Goal: Information Seeking & Learning: Learn about a topic

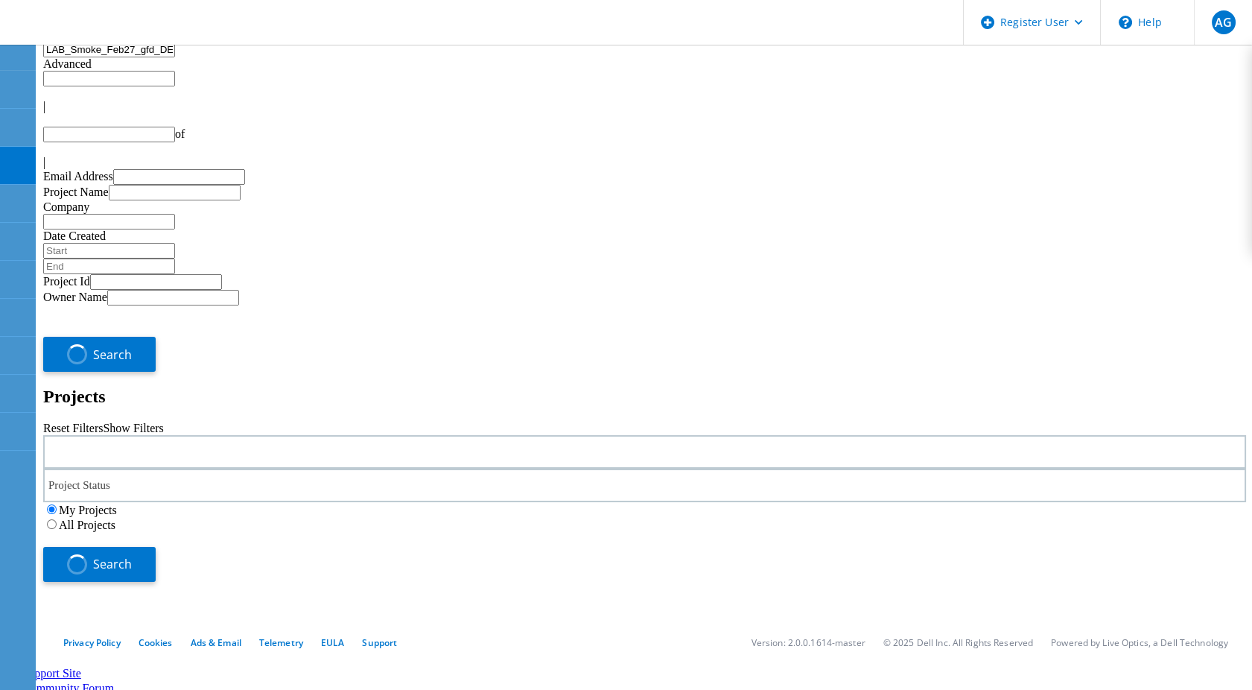
type input "1"
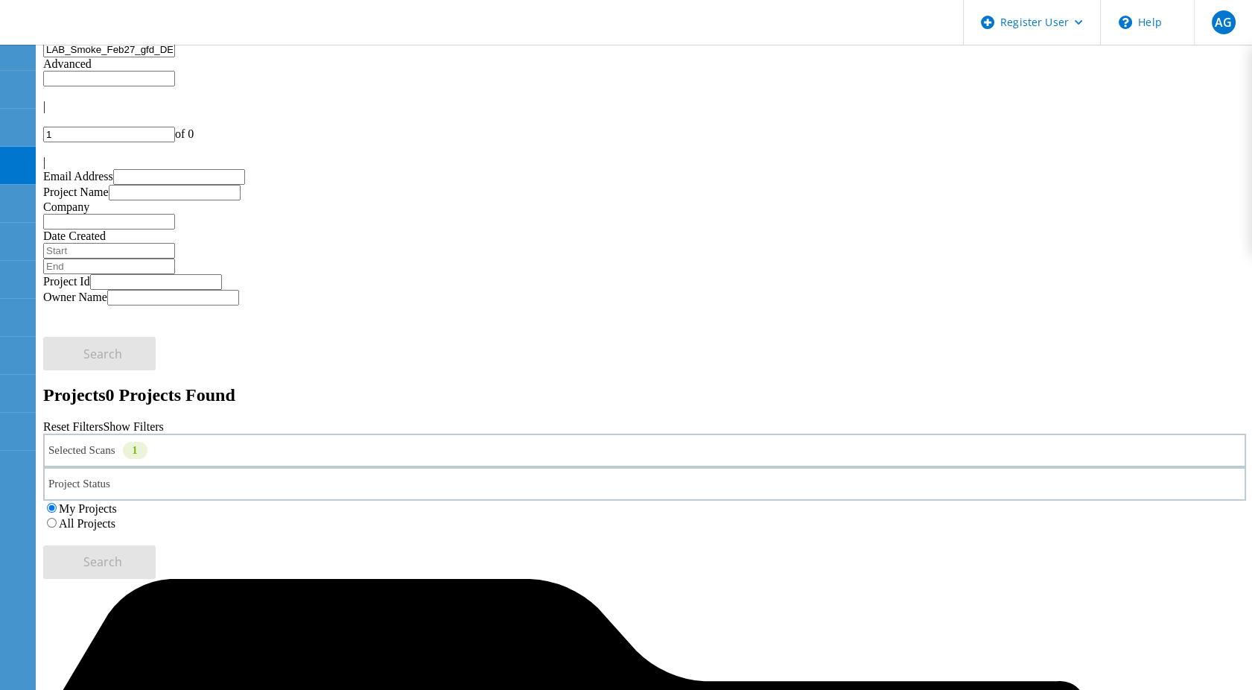
click at [341, 434] on div "Selected Scans 1" at bounding box center [644, 451] width 1203 height 34
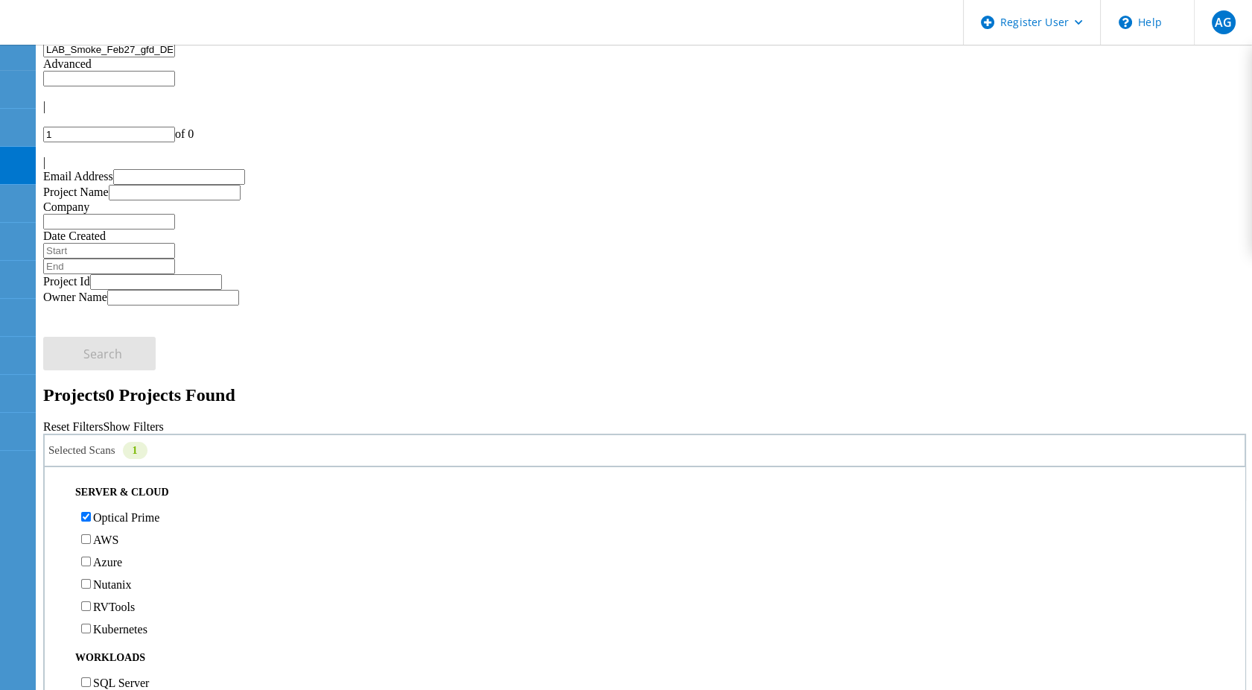
click at [110, 511] on label "Optical Prime" at bounding box center [126, 517] width 66 height 13
click at [91, 512] on input "Optical Prime" at bounding box center [86, 517] width 10 height 10
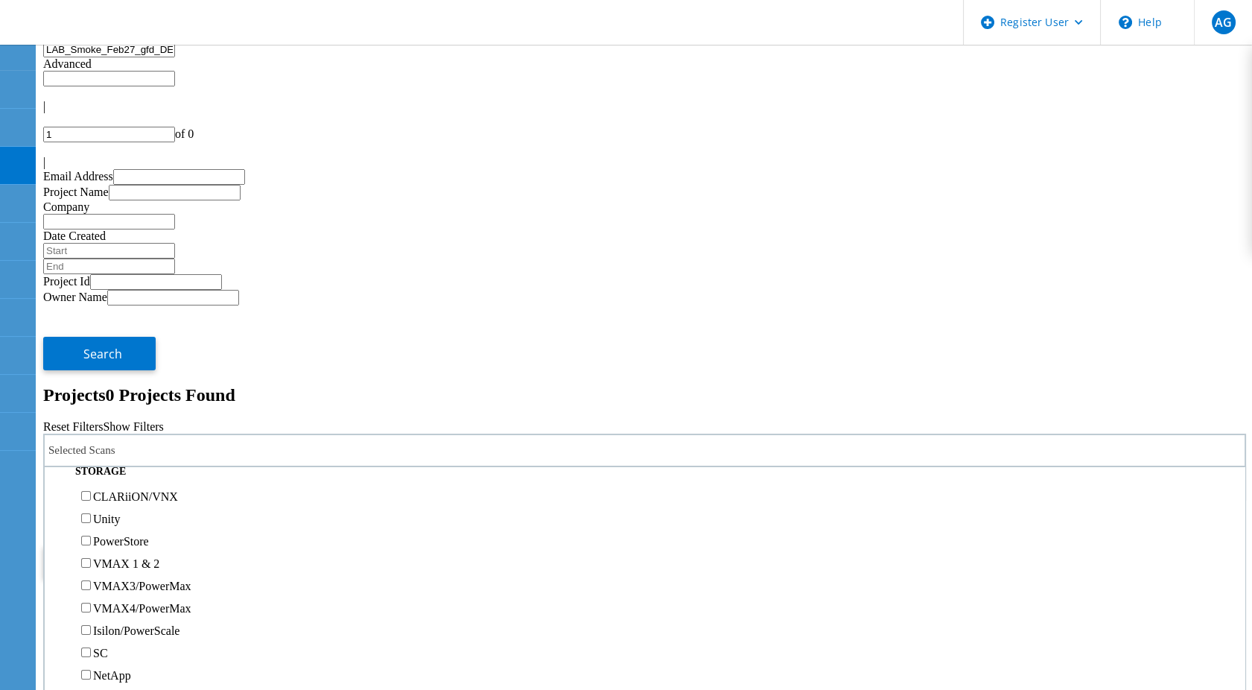
scroll to position [331, 0]
click at [113, 466] on label "PowerStore" at bounding box center [121, 472] width 56 height 13
click at [91, 467] on input "PowerStore" at bounding box center [86, 472] width 10 height 10
click at [115, 517] on label "All Projects" at bounding box center [87, 523] width 57 height 13
click at [57, 518] on input "All Projects" at bounding box center [52, 523] width 10 height 10
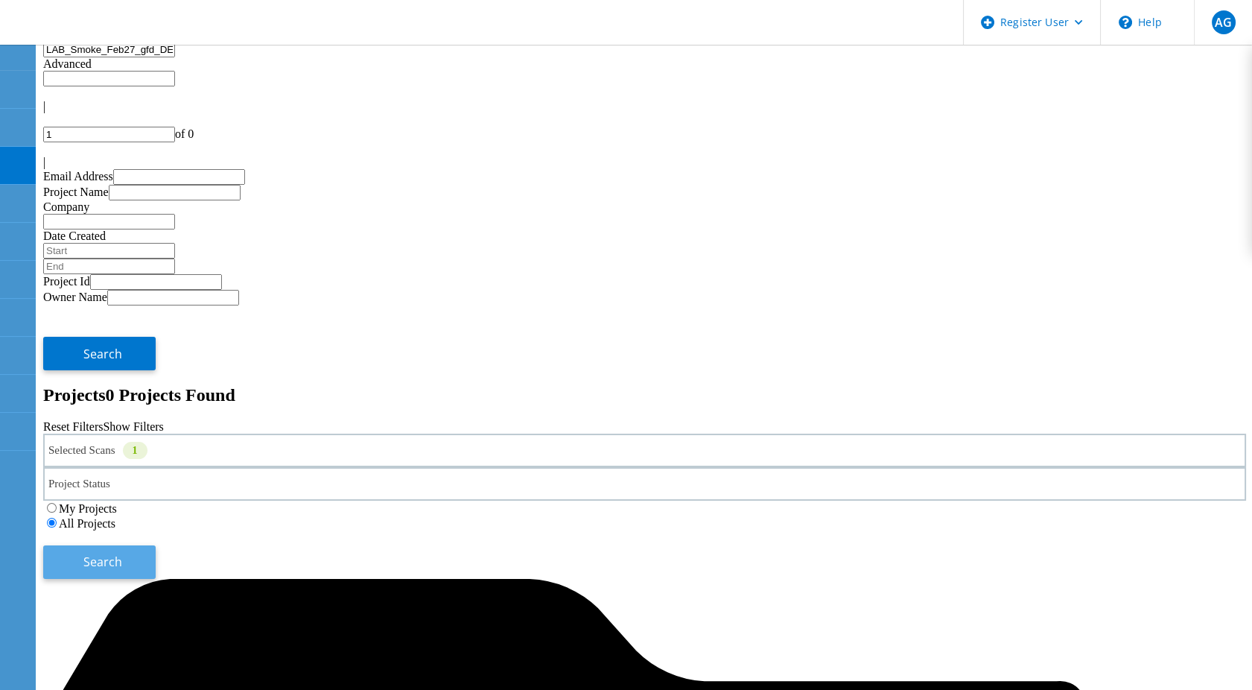
click at [122, 554] on span "Search" at bounding box center [102, 562] width 39 height 16
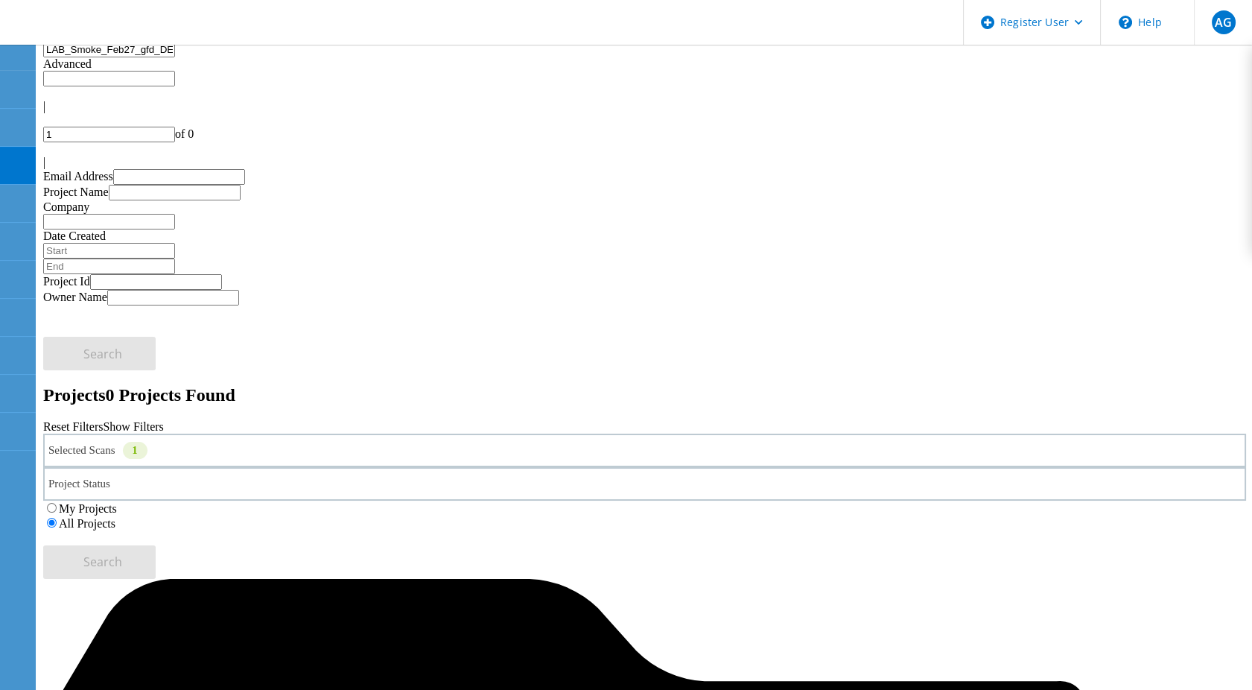
click at [292, 434] on div "Selected Scans 1" at bounding box center [644, 451] width 1203 height 34
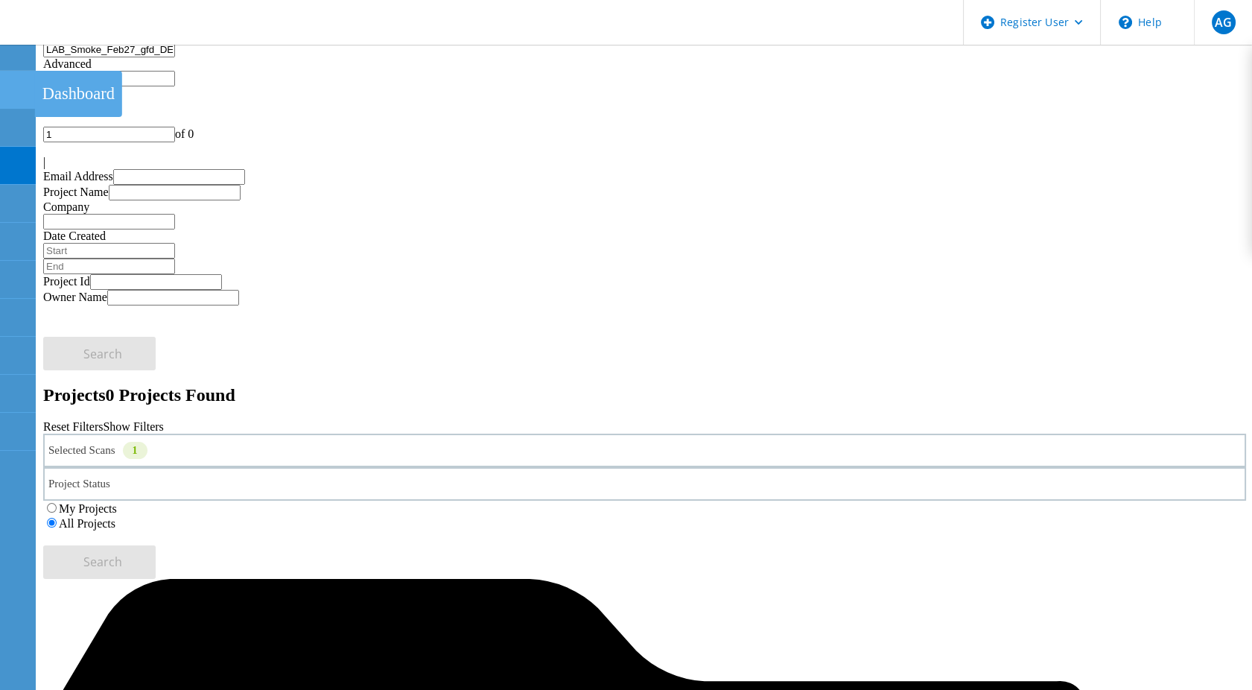
drag, startPoint x: 648, startPoint y: 77, endPoint x: 0, endPoint y: 79, distance: 648.2
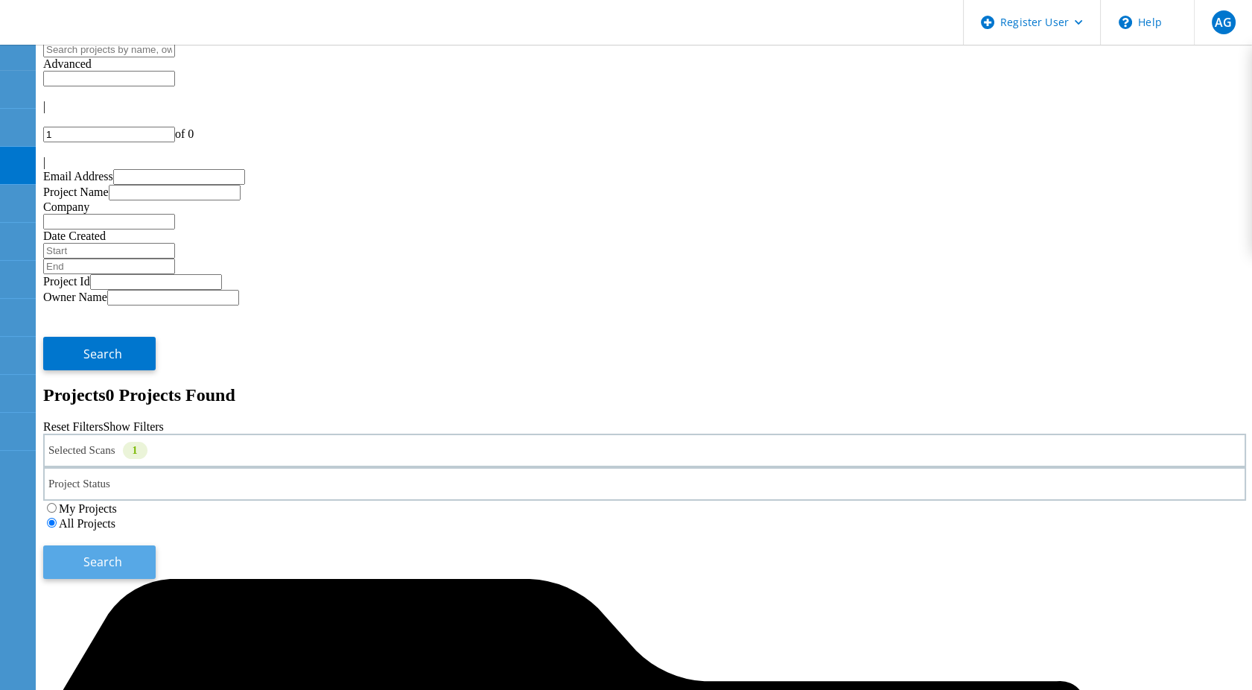
click at [122, 554] on span "Search" at bounding box center [102, 562] width 39 height 16
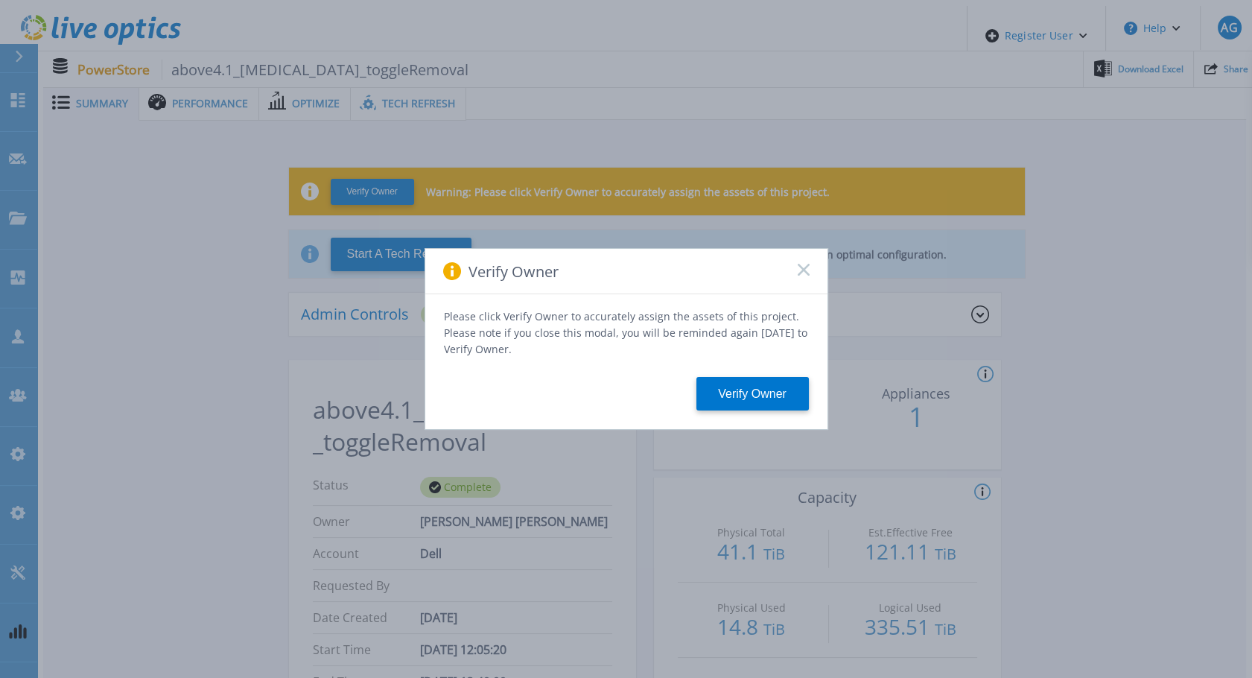
click at [802, 270] on icon at bounding box center [804, 270] width 12 height 12
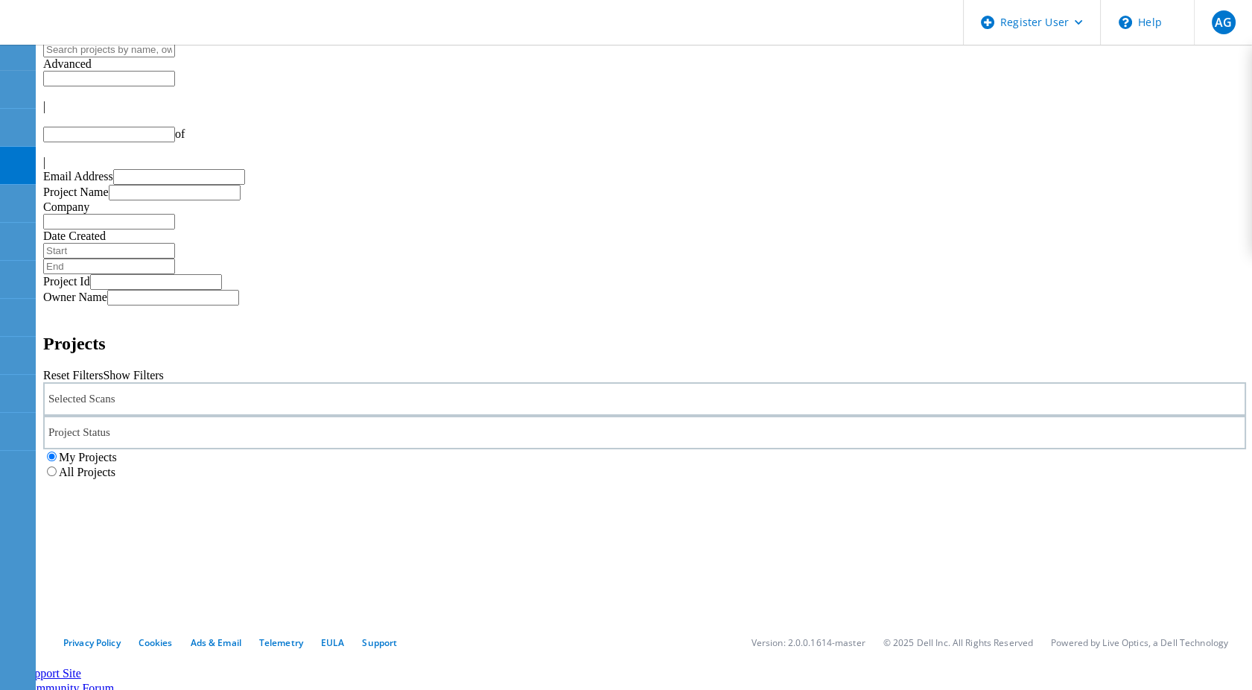
type input "1"
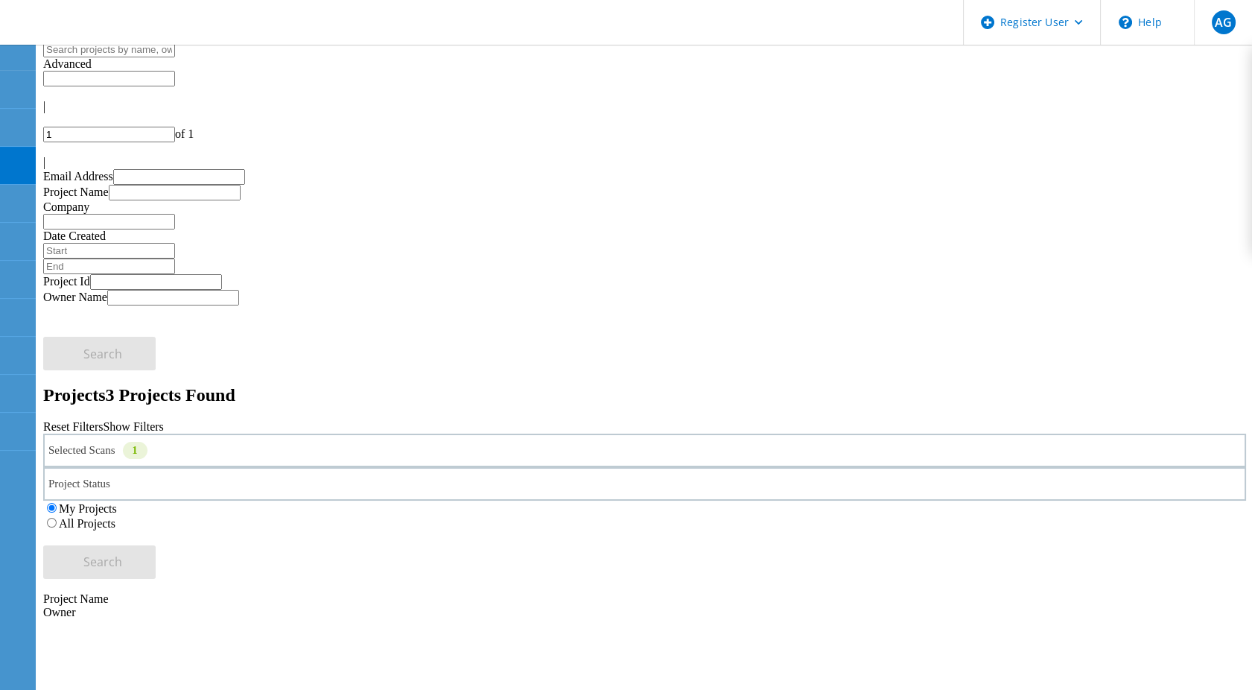
drag, startPoint x: 831, startPoint y: 201, endPoint x: 838, endPoint y: 203, distance: 7.6
click at [115, 517] on label "All Projects" at bounding box center [87, 523] width 57 height 13
click at [57, 518] on input "All Projects" at bounding box center [52, 523] width 10 height 10
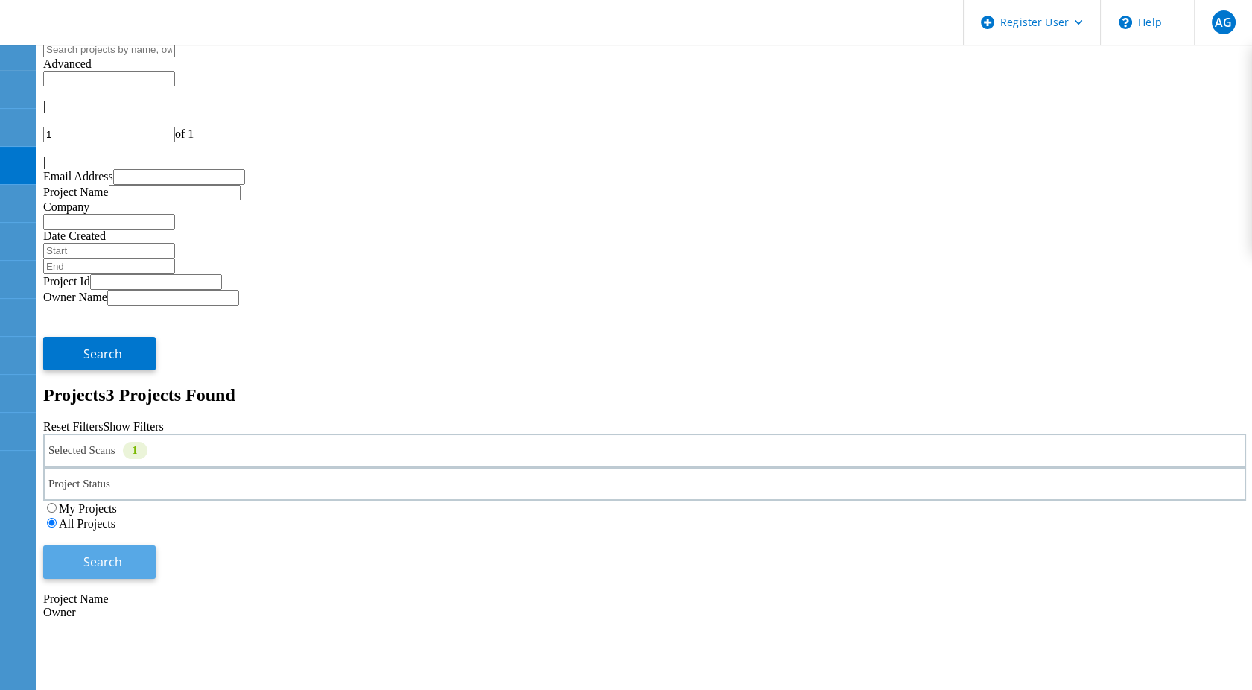
click at [156, 545] on button "Search" at bounding box center [99, 562] width 112 height 34
click at [290, 435] on div "Selected Scans 1" at bounding box center [644, 452] width 1203 height 34
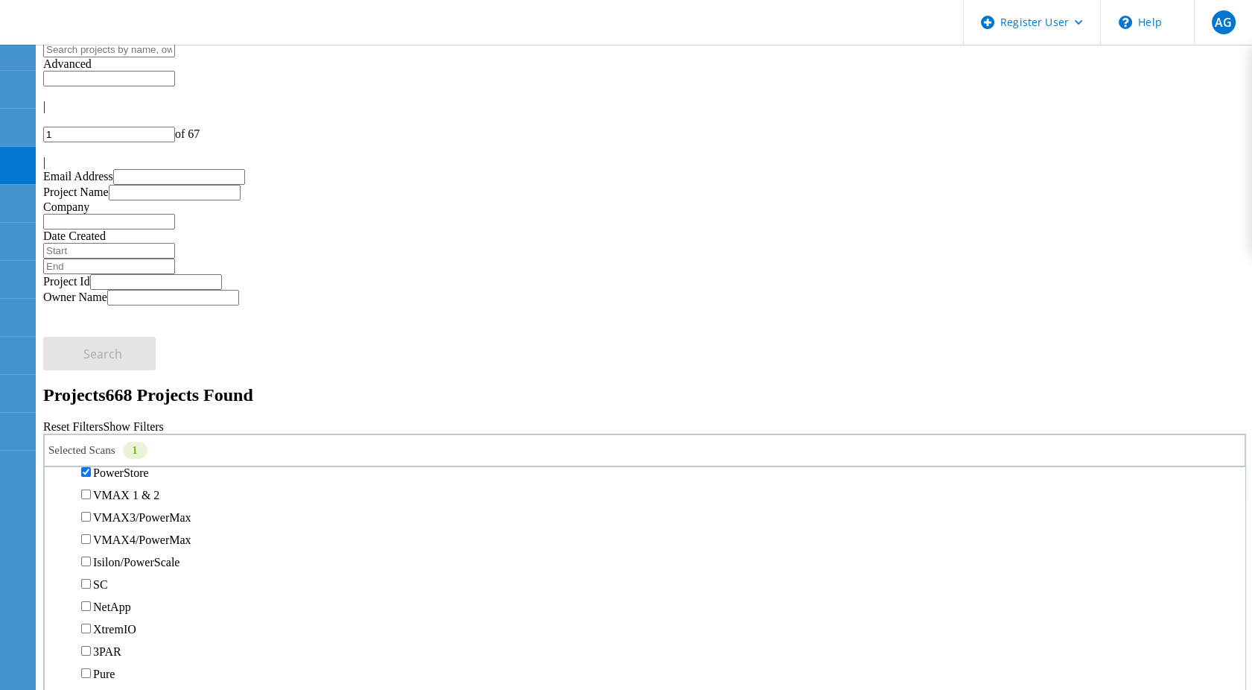
scroll to position [579, 0]
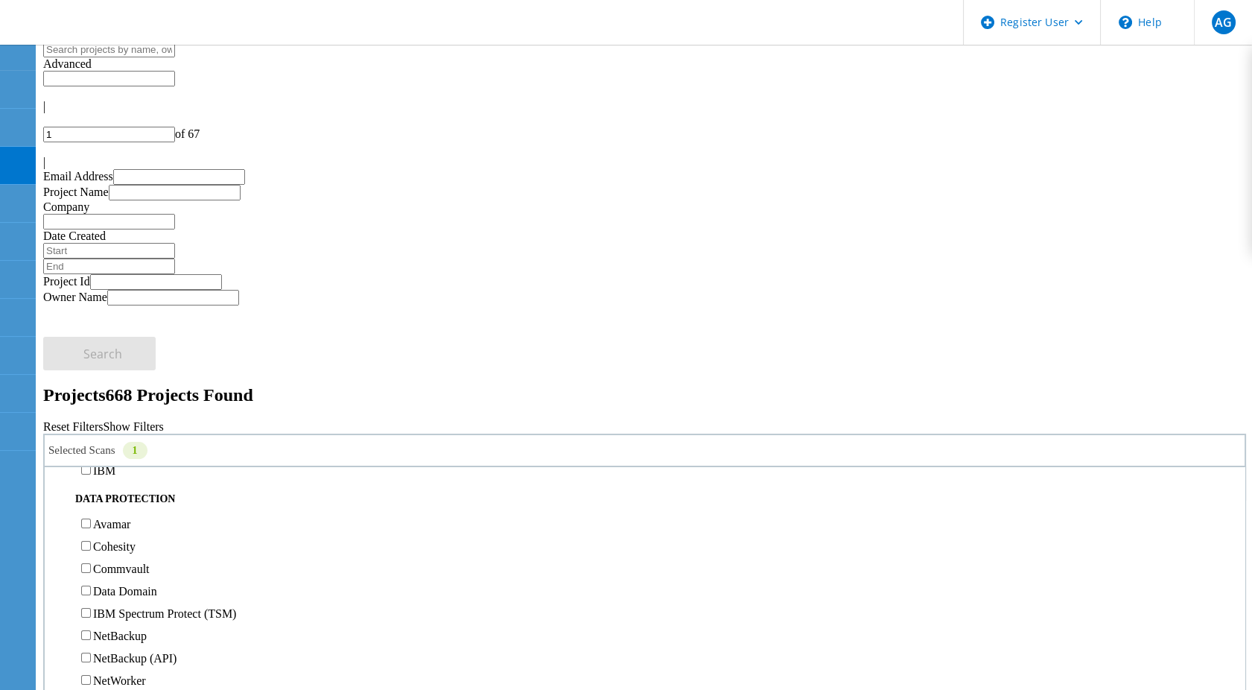
click at [1157, 530] on div "Search" at bounding box center [644, 554] width 1203 height 48
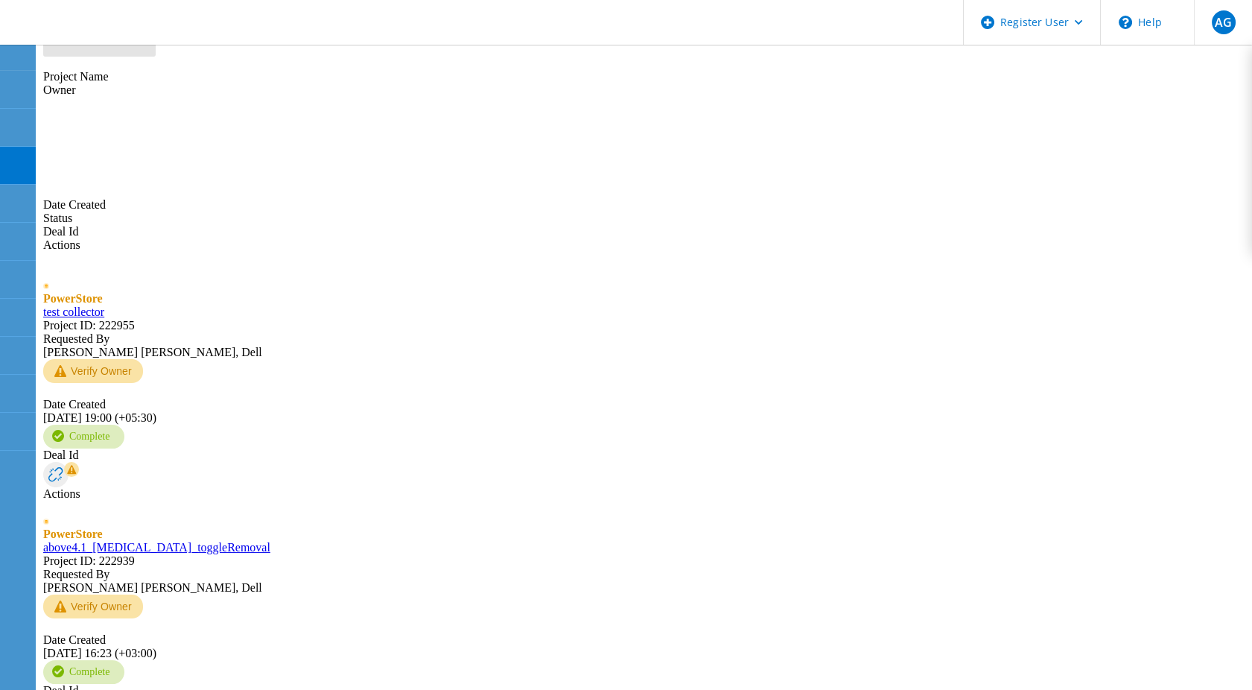
scroll to position [535, 0]
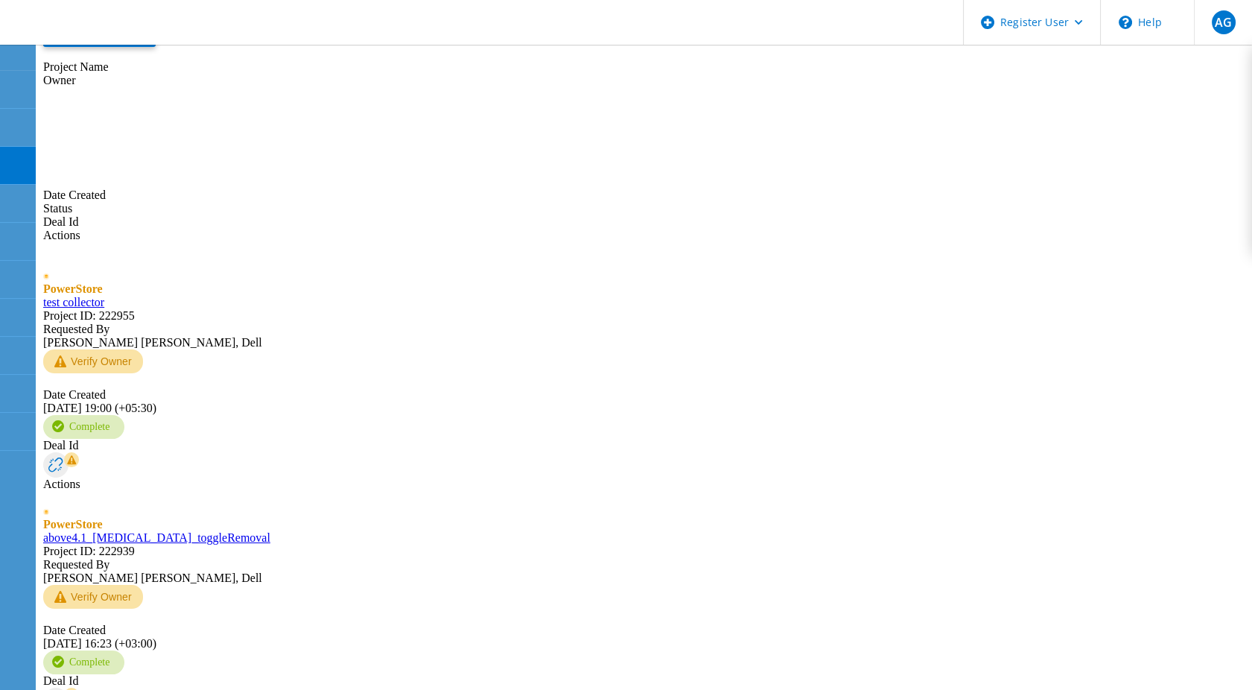
type input "Show 40 Projects"
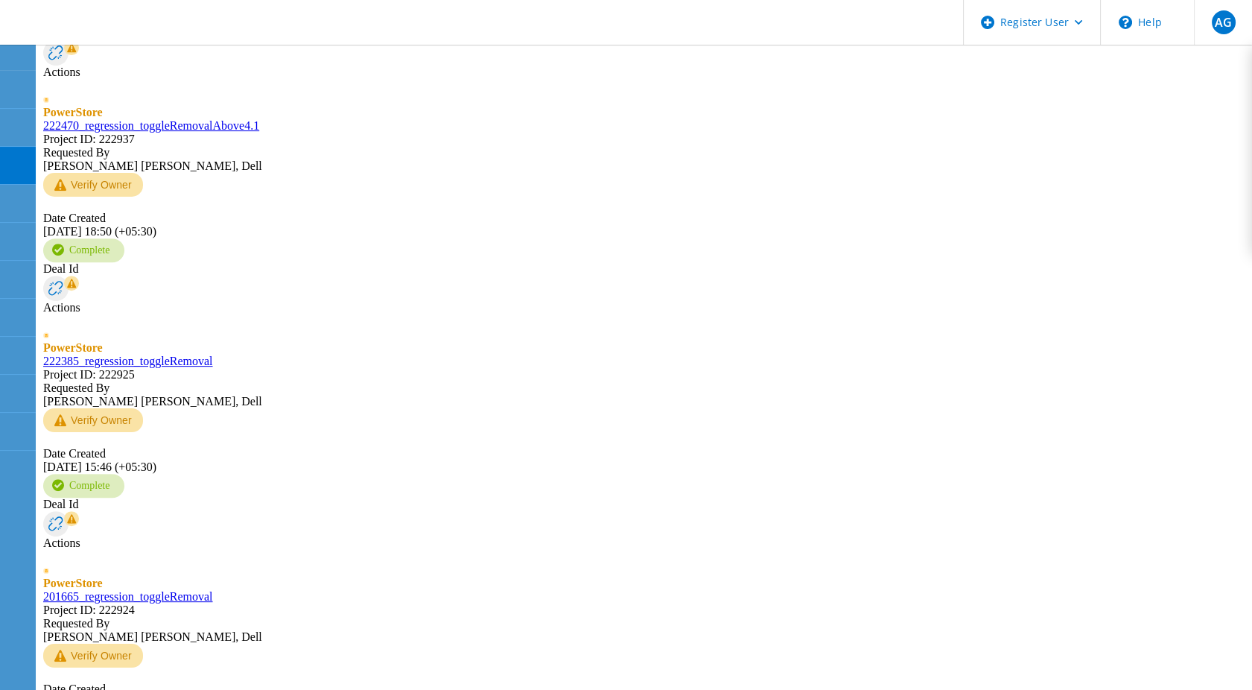
scroll to position [1324, 0]
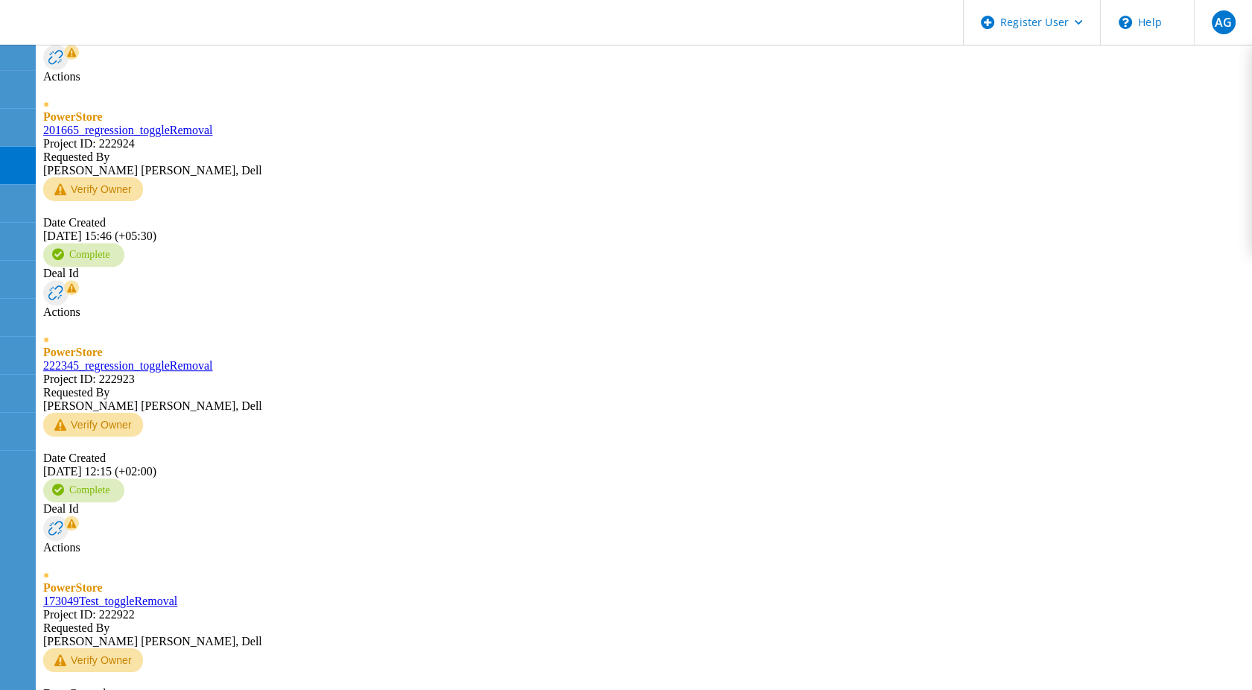
scroll to position [1738, 0]
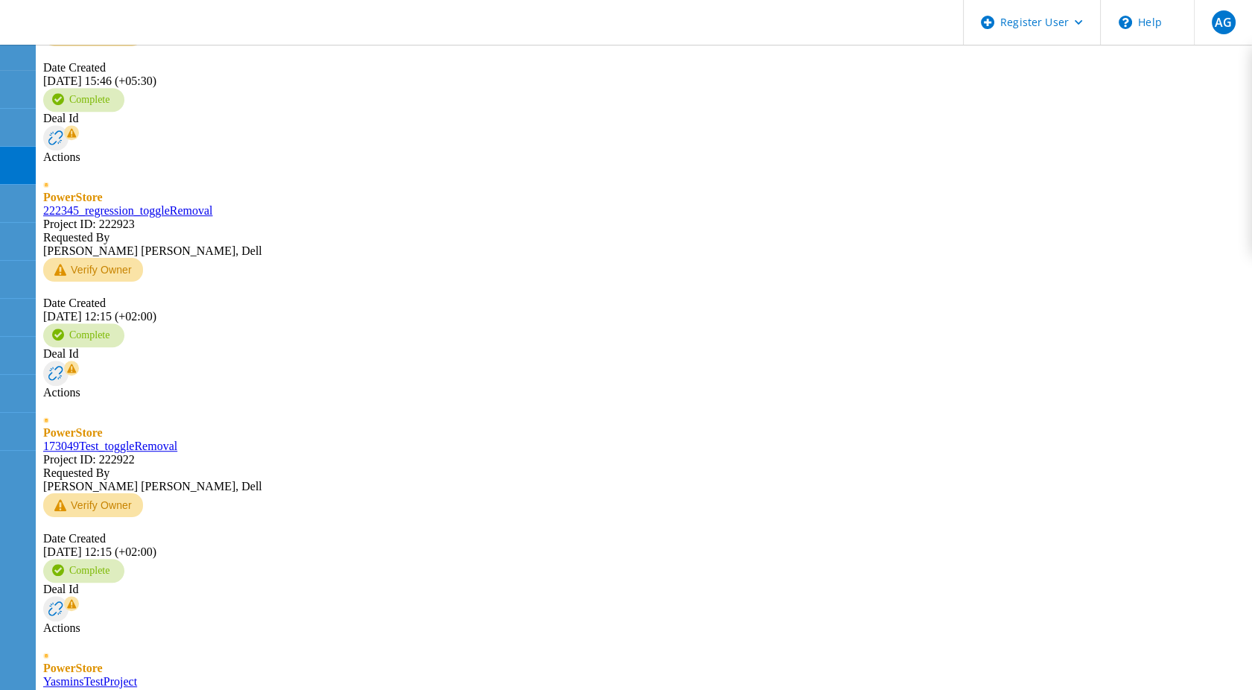
scroll to position [1904, 0]
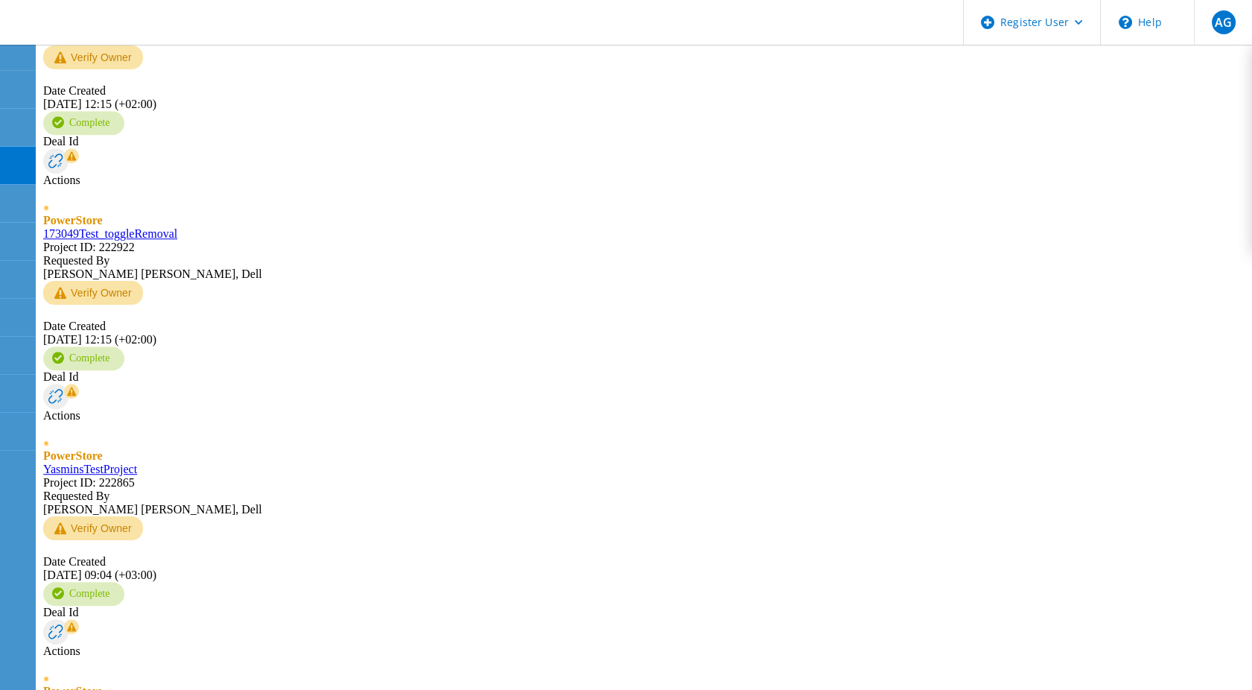
scroll to position [2152, 0]
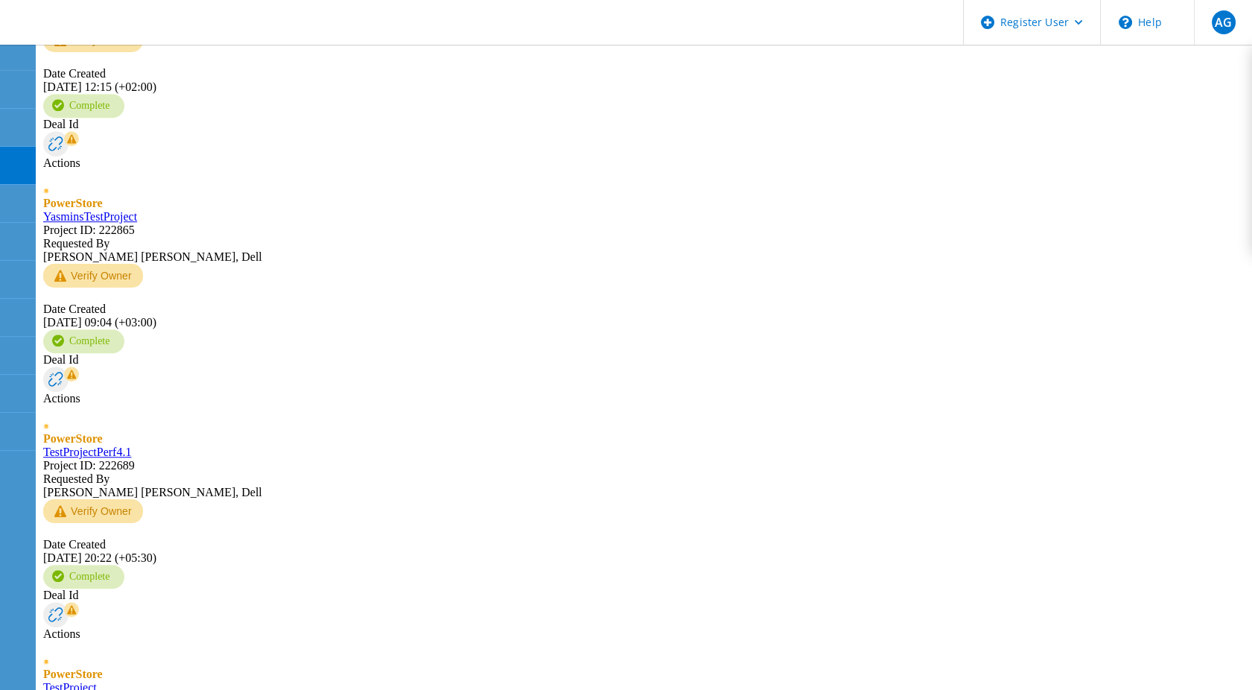
scroll to position [2400, 0]
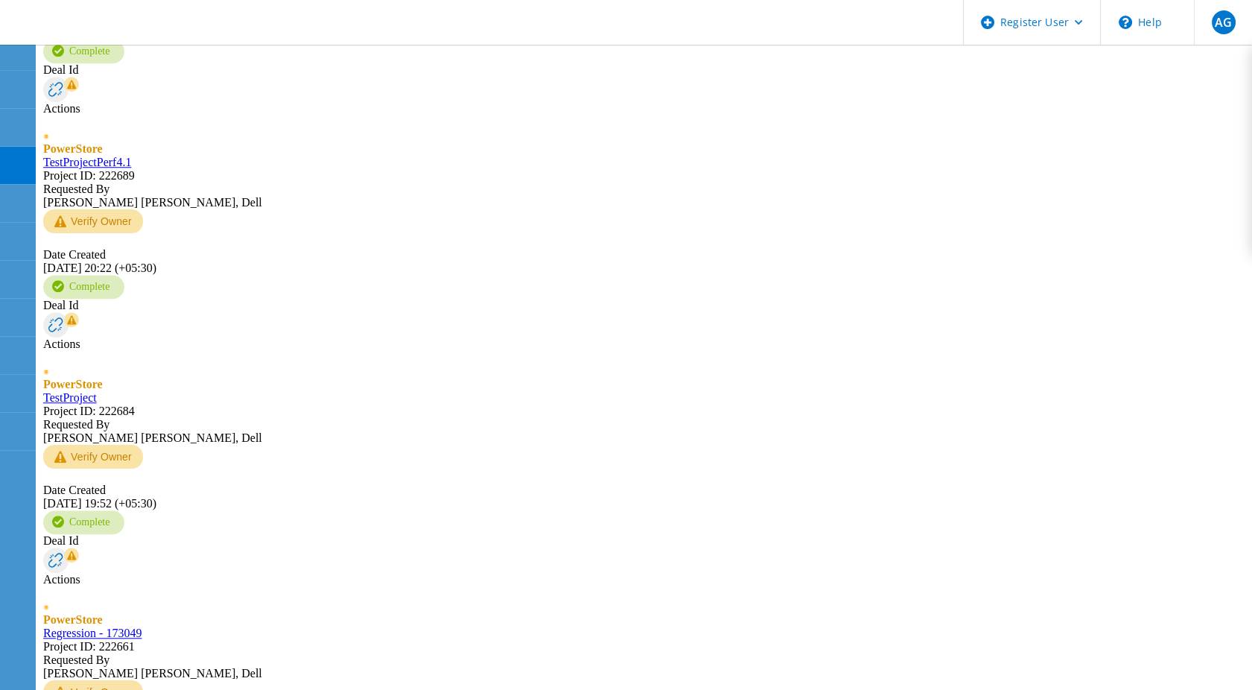
scroll to position [2731, 0]
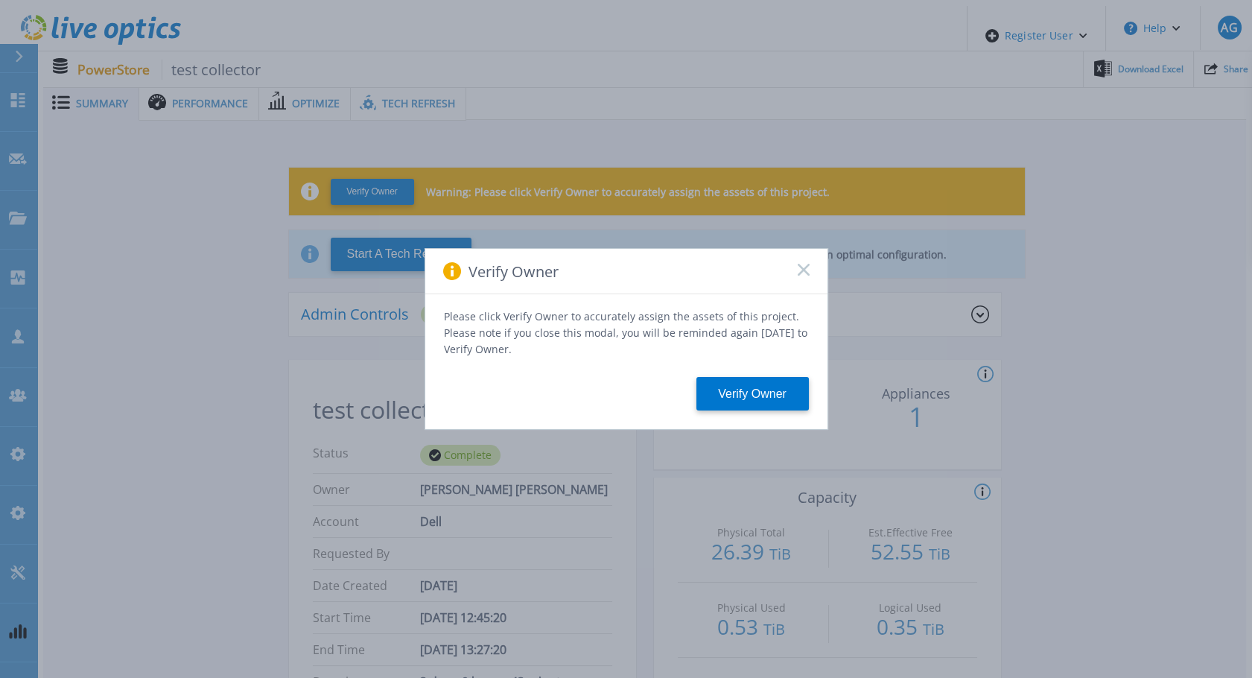
click at [798, 269] on rect at bounding box center [803, 269] width 13 height 13
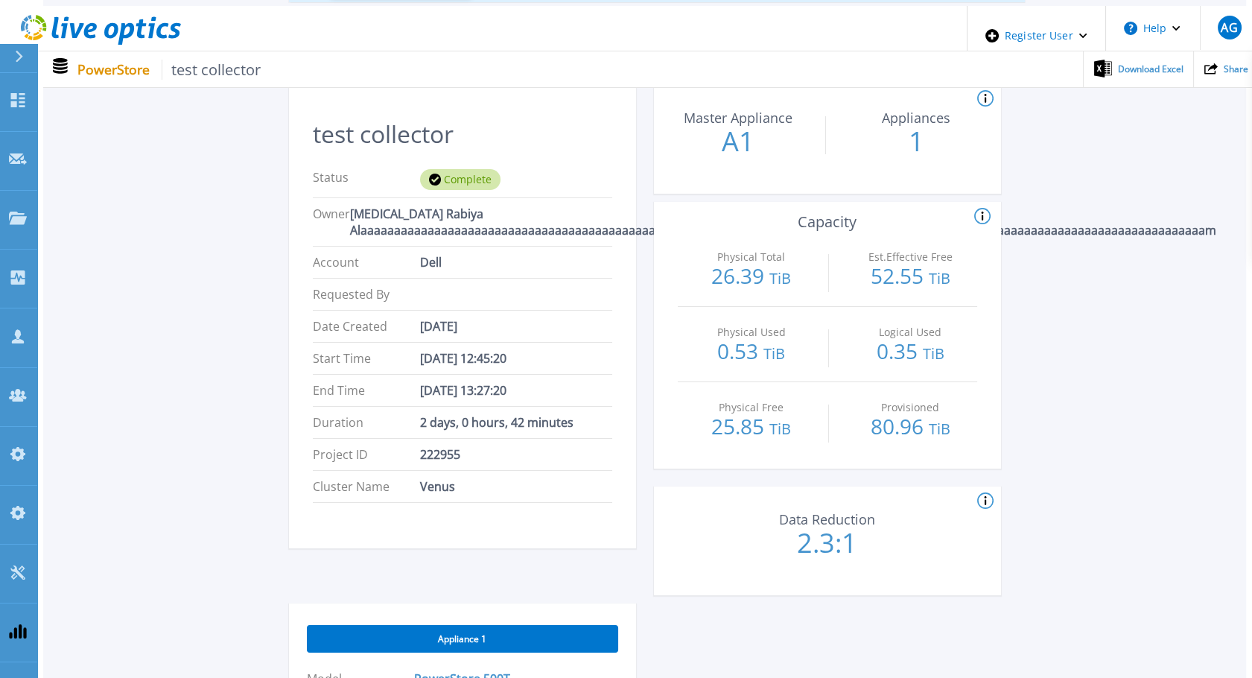
scroll to position [248, 0]
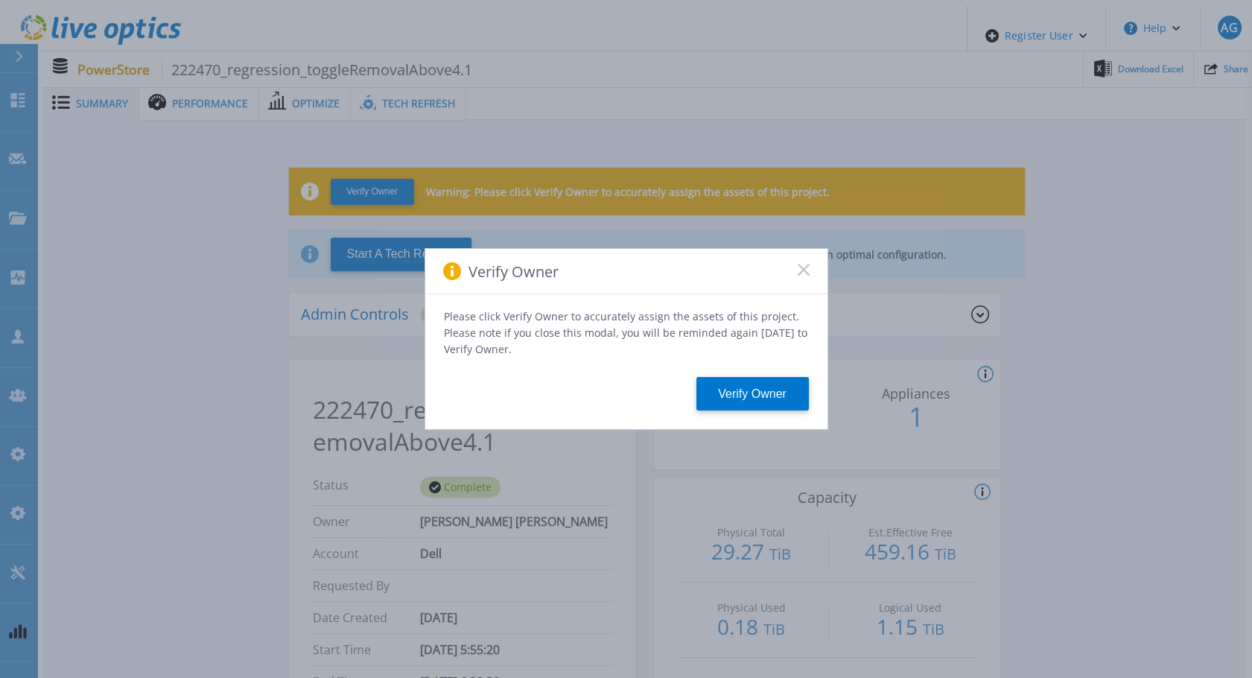
click at [796, 277] on div "Verify Owner" at bounding box center [626, 271] width 402 height 45
click at [798, 276] on icon at bounding box center [804, 270] width 12 height 12
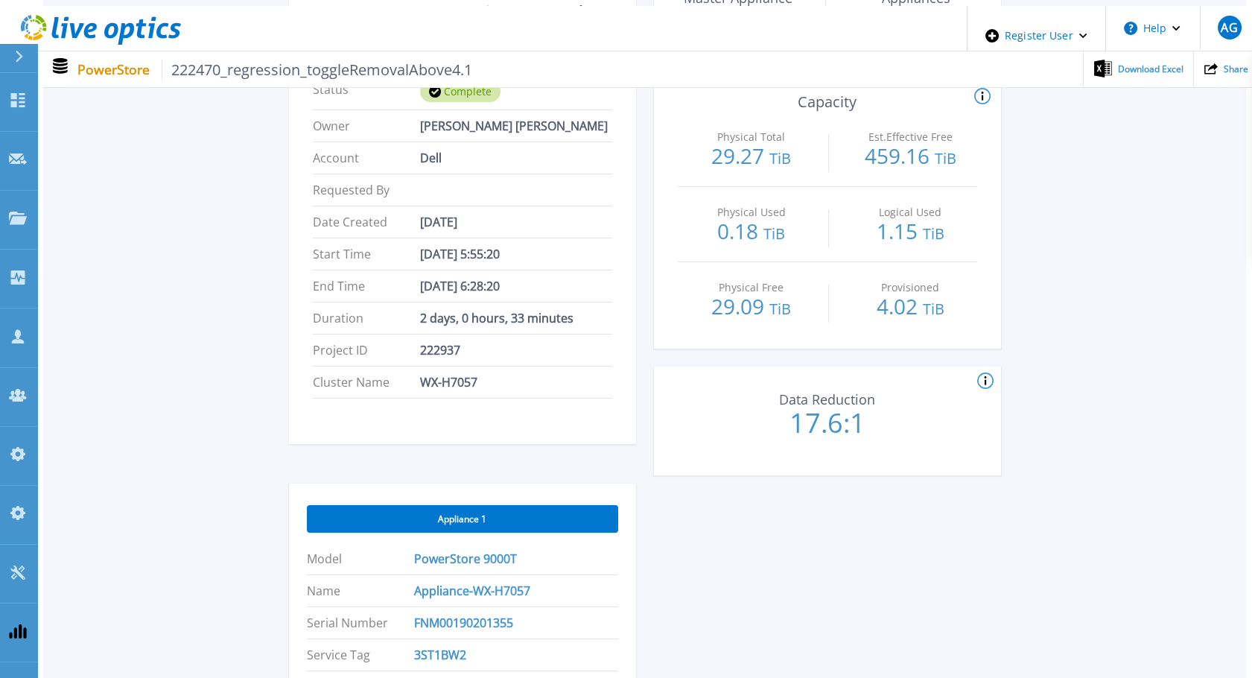
scroll to position [248, 0]
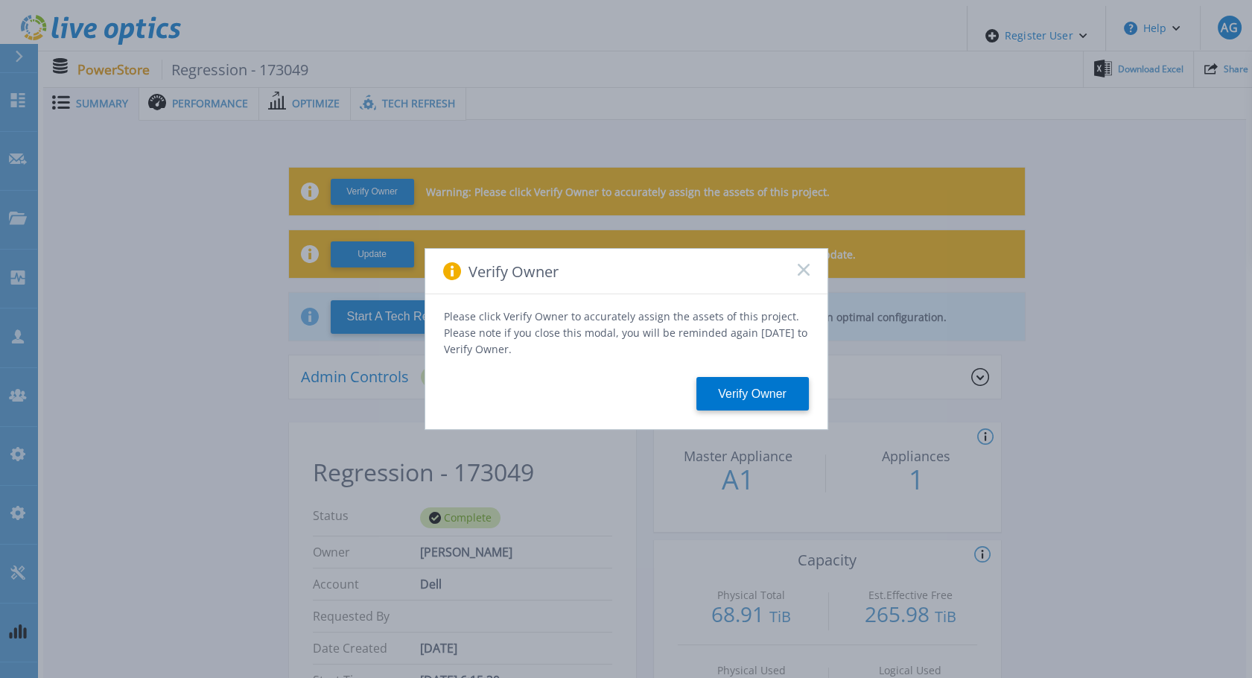
click at [804, 274] on rect at bounding box center [803, 269] width 13 height 13
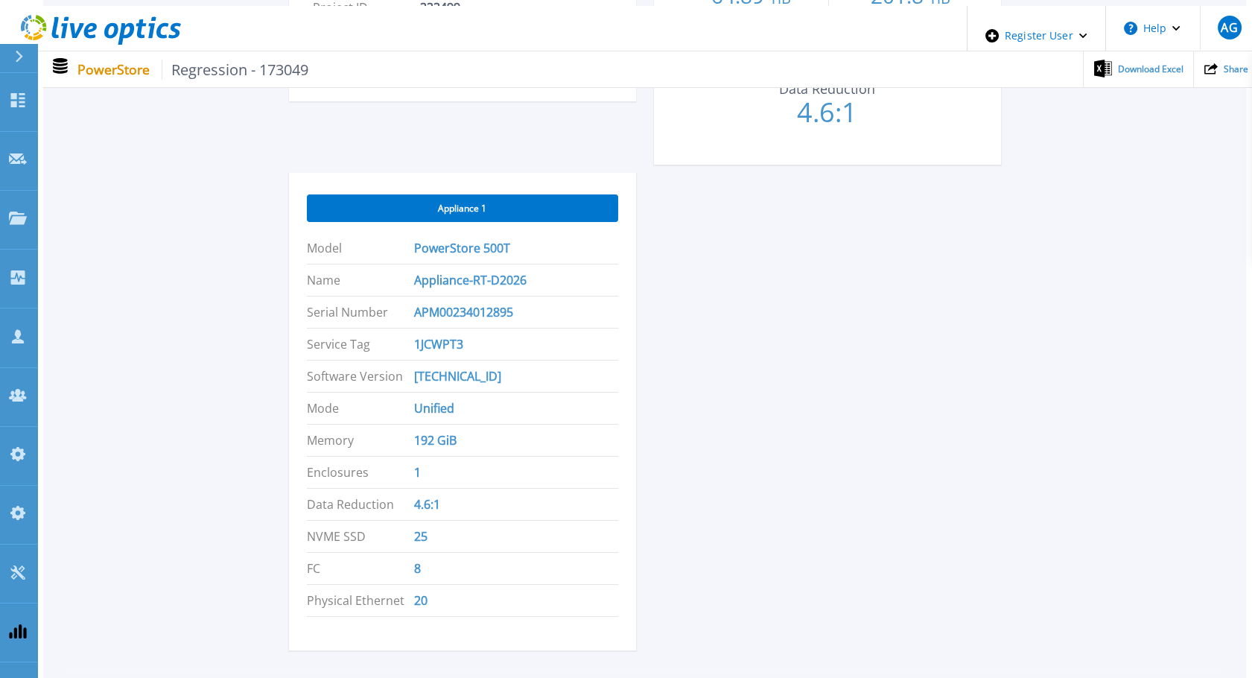
scroll to position [828, 0]
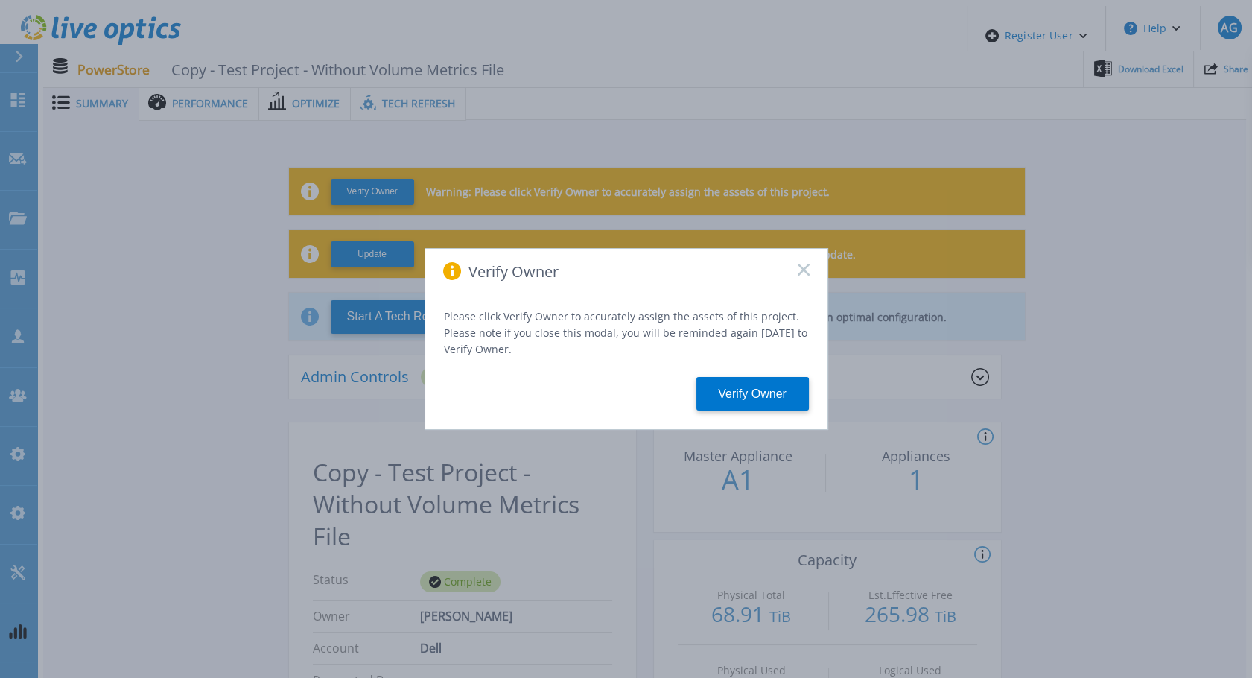
click at [801, 268] on div "Verify Owner" at bounding box center [626, 271] width 402 height 45
click at [806, 276] on icon at bounding box center [804, 270] width 12 height 12
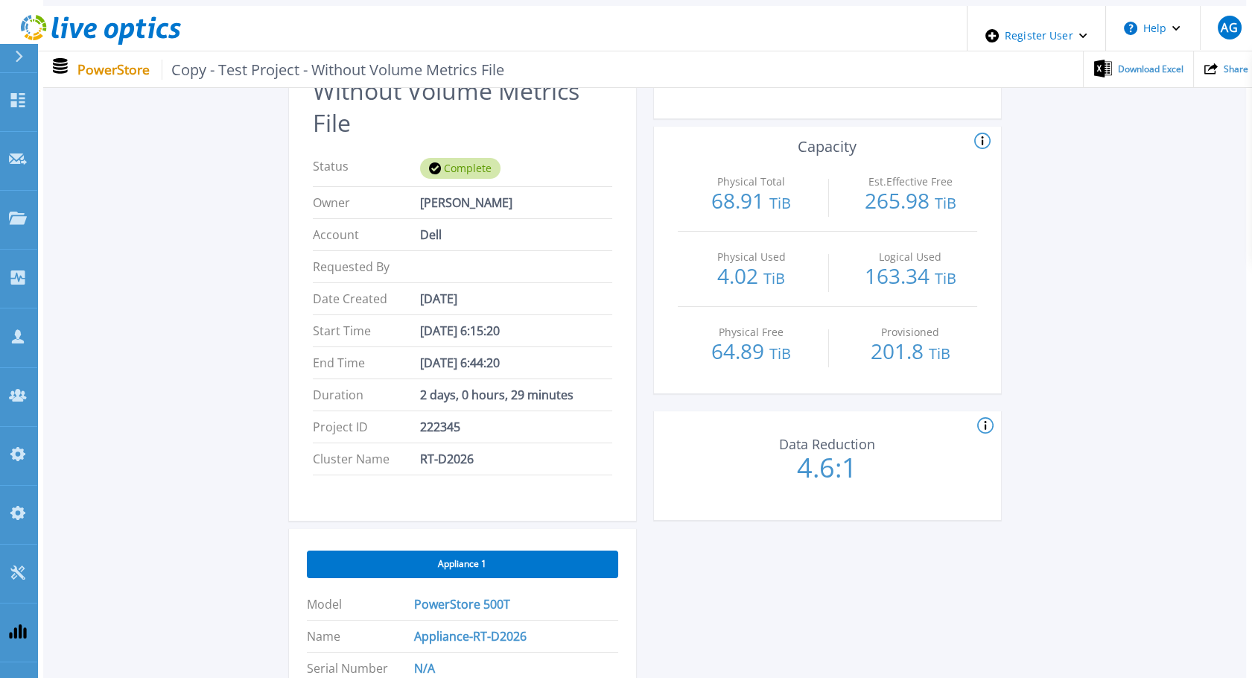
scroll to position [745, 0]
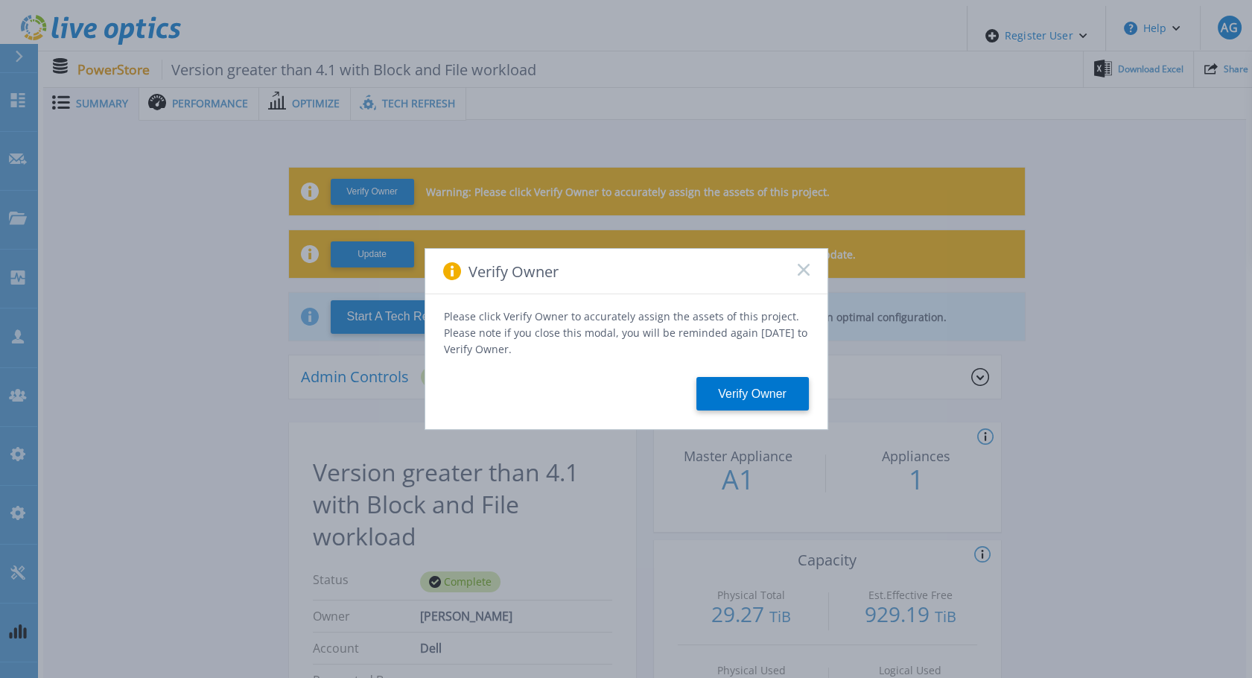
click at [796, 275] on div "Verify Owner" at bounding box center [626, 271] width 402 height 45
click at [793, 291] on div "Verify Owner" at bounding box center [626, 271] width 402 height 45
click at [803, 269] on icon at bounding box center [804, 270] width 12 height 12
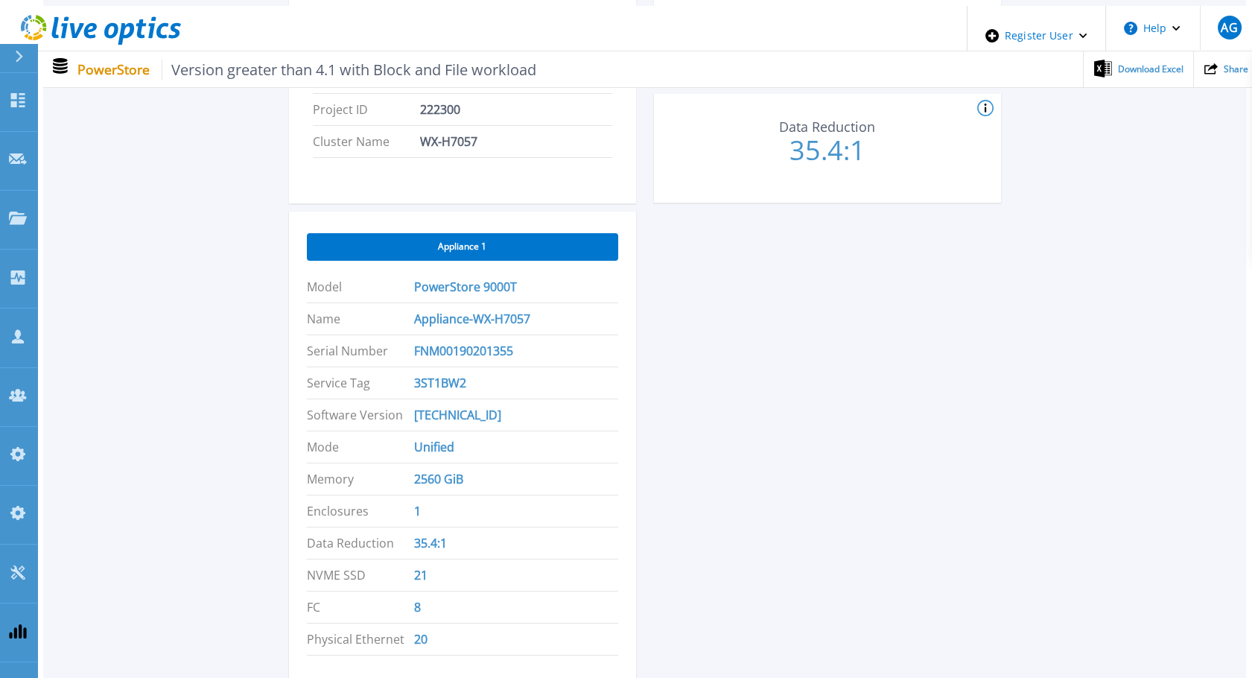
scroll to position [745, 0]
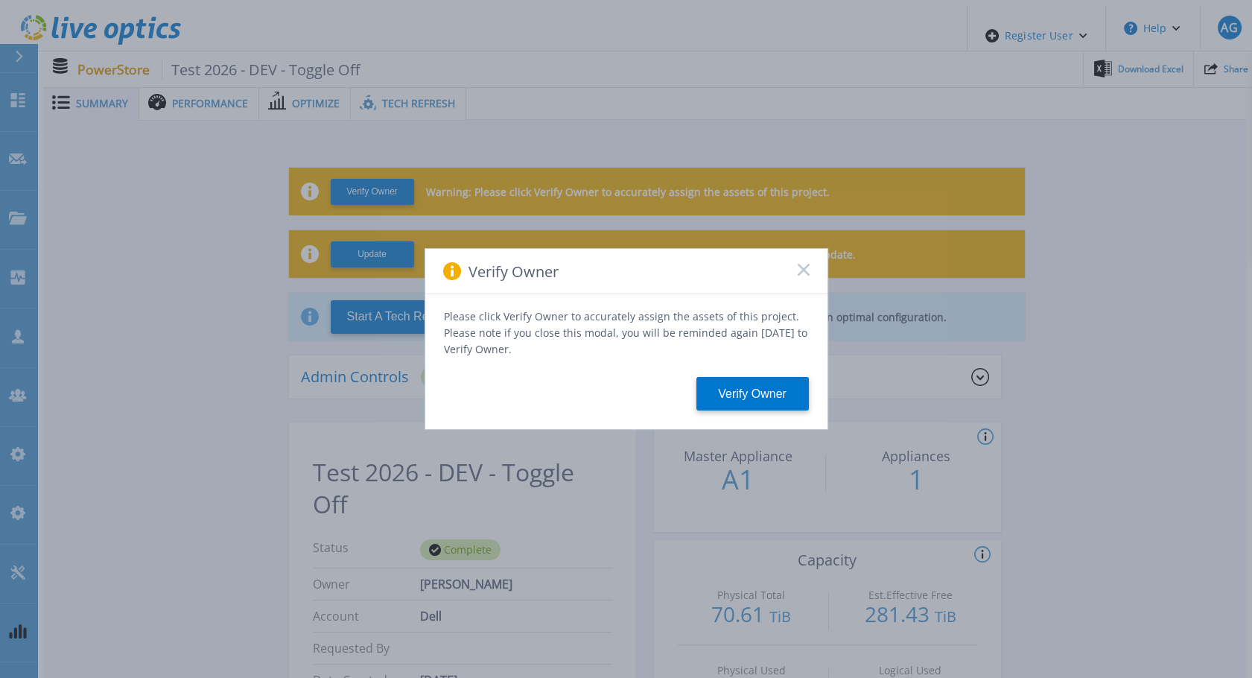
click at [802, 276] on rect at bounding box center [803, 269] width 13 height 13
click at [790, 277] on div "Verify Owner" at bounding box center [626, 271] width 402 height 45
click at [795, 276] on div "Verify Owner" at bounding box center [626, 271] width 402 height 45
click at [798, 267] on div "Verify Owner" at bounding box center [626, 271] width 402 height 45
click at [801, 267] on div "Verify Owner" at bounding box center [626, 271] width 402 height 45
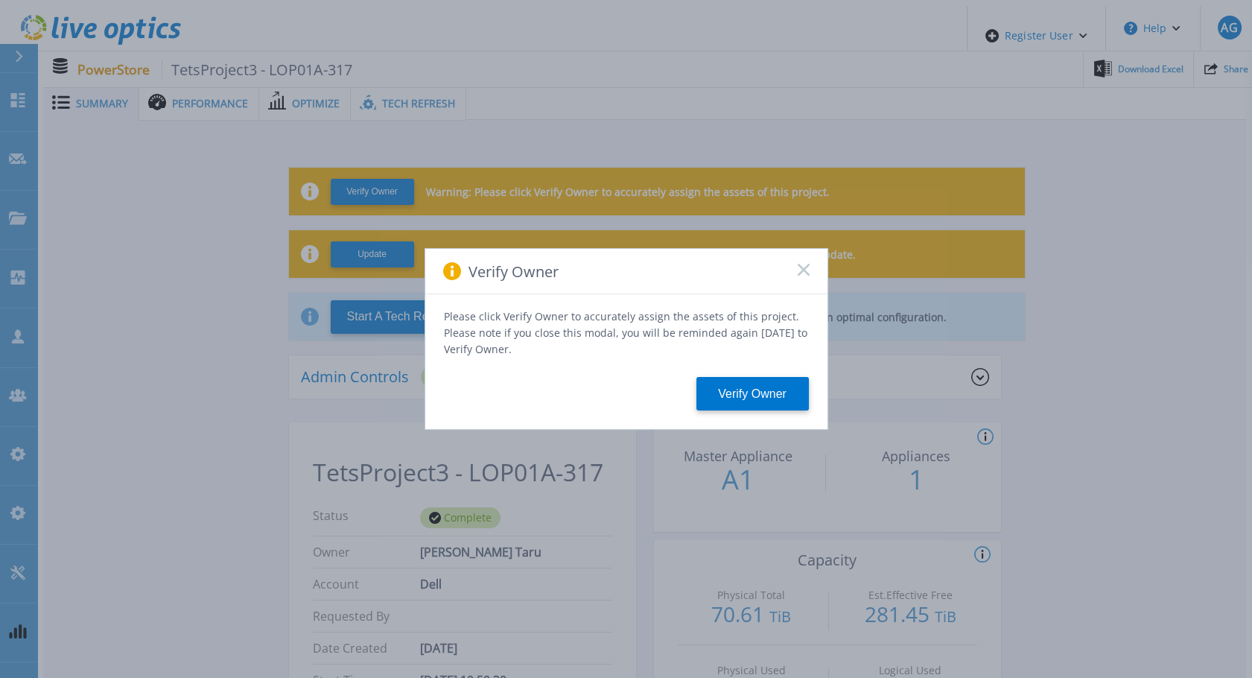
click at [802, 274] on rect at bounding box center [803, 269] width 13 height 13
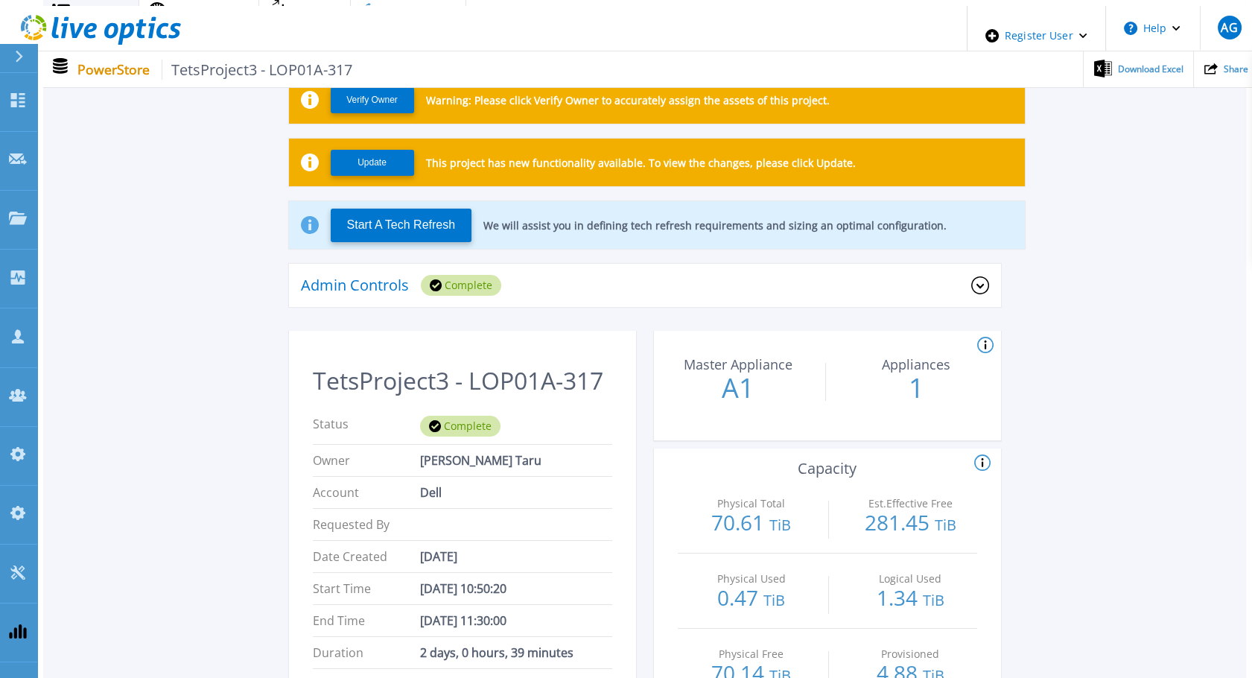
scroll to position [83, 0]
